Goal: Navigation & Orientation: Find specific page/section

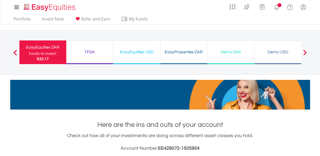
scroll to position [50, 100]
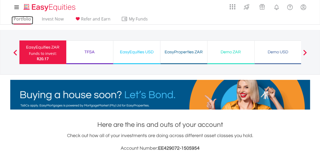
click at [24, 19] on link "Portfolio" at bounding box center [23, 20] width 22 height 8
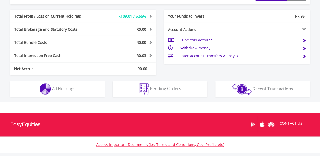
scroll to position [269, 0]
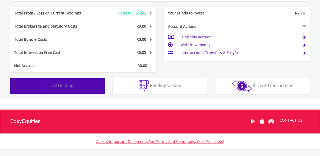
click at [55, 87] on span "All Holdings" at bounding box center [63, 85] width 23 height 6
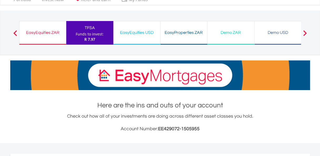
scroll to position [0, 0]
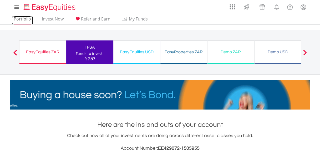
click at [24, 18] on link "Portfolio" at bounding box center [23, 20] width 22 height 8
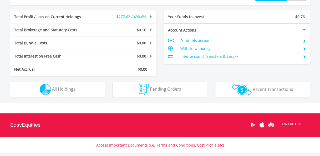
scroll to position [255, 0]
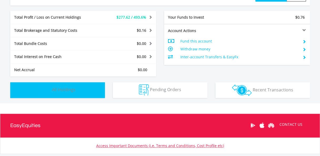
click at [63, 94] on button "Holdings All Holdings" at bounding box center [57, 90] width 95 height 16
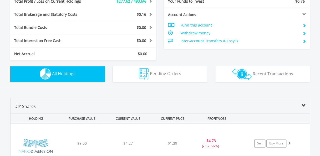
scroll to position [0, 0]
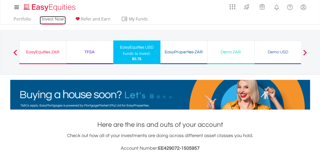
click at [48, 19] on link "Invest Now" at bounding box center [53, 20] width 26 height 8
